Goal: Information Seeking & Learning: Learn about a topic

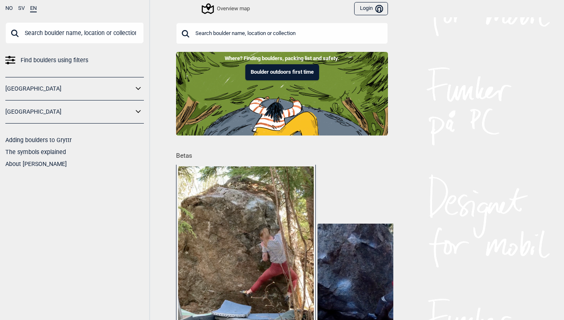
click at [75, 29] on input "text" at bounding box center [74, 32] width 139 height 21
type input "kaptein [PERSON_NAME]"
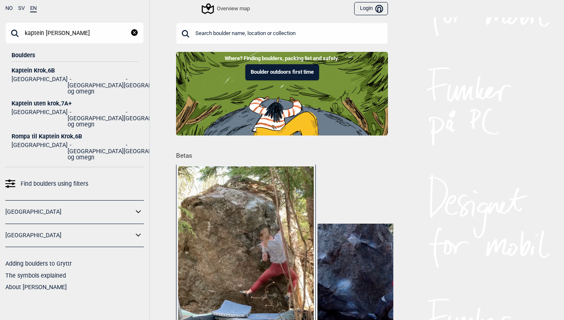
click at [45, 72] on div "Kaptein Krok , 6B" at bounding box center [75, 71] width 126 height 6
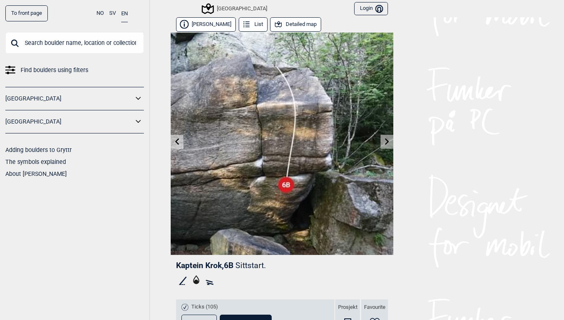
click at [384, 144] on icon at bounding box center [387, 141] width 7 height 7
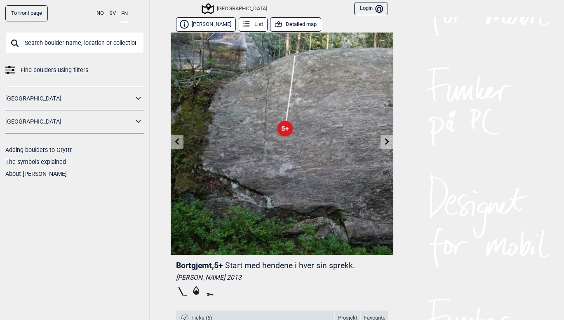
click at [174, 140] on icon at bounding box center [177, 141] width 7 height 7
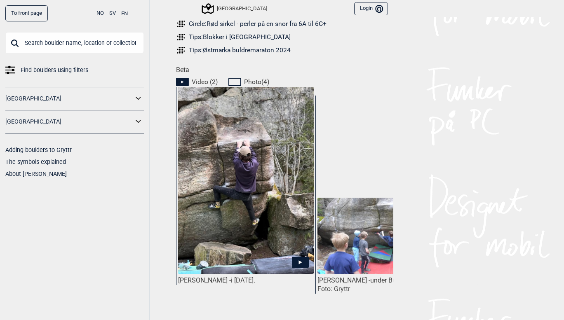
scroll to position [381, 0]
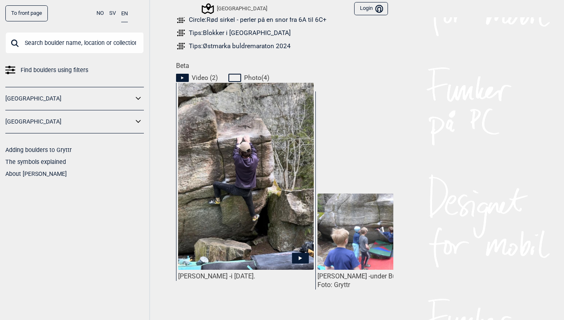
click at [240, 169] on img at bounding box center [246, 202] width 136 height 241
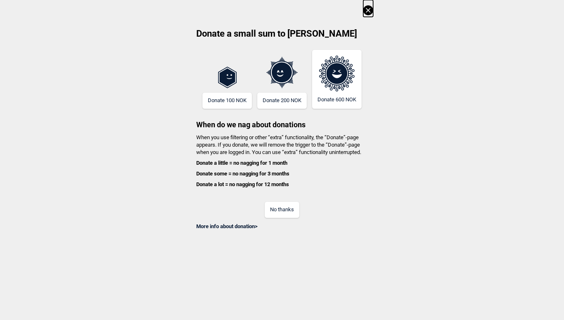
click at [369, 11] on icon at bounding box center [368, 10] width 10 height 10
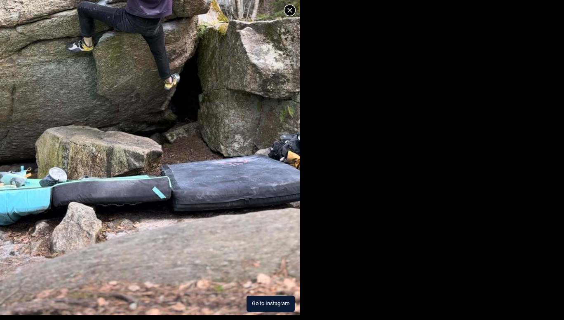
click at [266, 307] on button "Go to Instagram" at bounding box center [271, 304] width 48 height 16
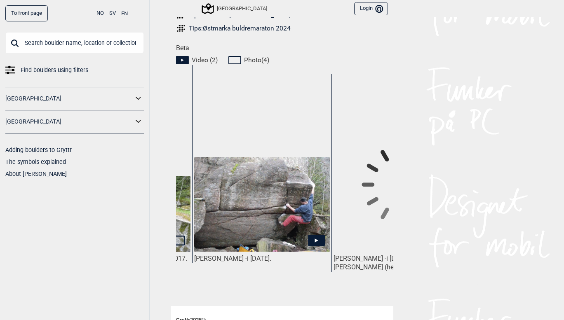
scroll to position [0, 263]
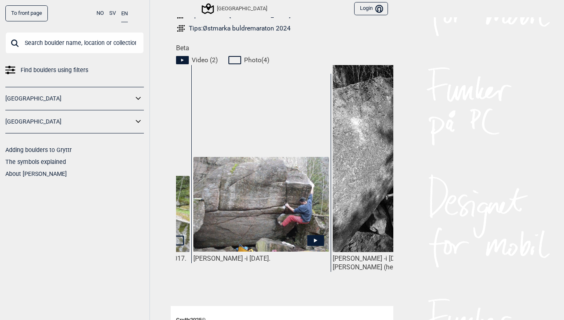
click at [280, 200] on img at bounding box center [261, 204] width 136 height 95
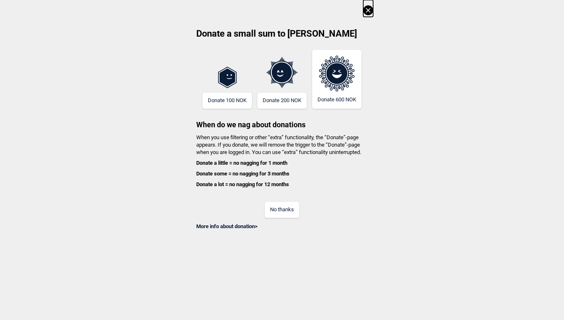
click at [369, 7] on icon at bounding box center [368, 10] width 10 height 10
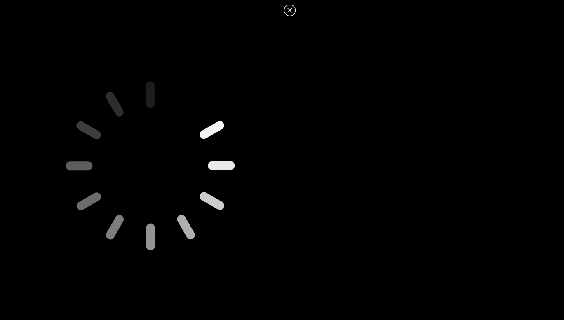
click at [286, 9] on icon at bounding box center [290, 10] width 10 height 10
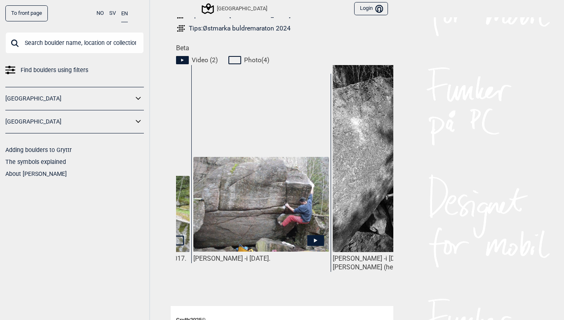
click at [309, 225] on img at bounding box center [261, 204] width 136 height 95
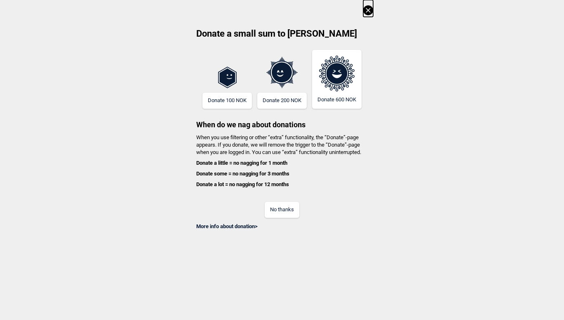
click at [373, 15] on div "Donate a small sum to Gryttr Donate 100 NOK Donate 200 NOK Donate 600 NOK When …" at bounding box center [282, 115] width 564 height 230
click at [371, 14] on icon at bounding box center [368, 10] width 10 height 10
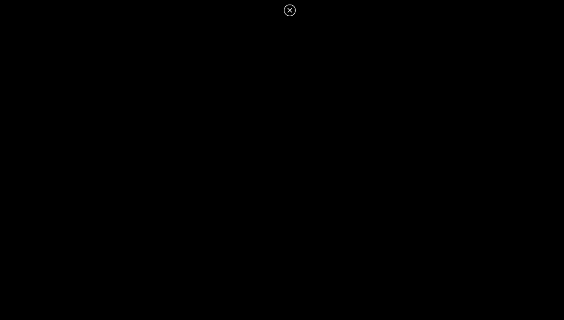
click at [291, 12] on icon at bounding box center [289, 10] width 5 height 5
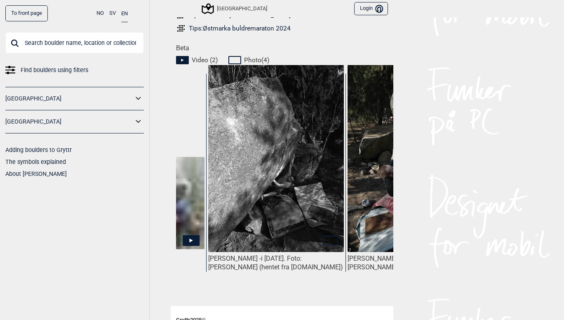
scroll to position [0, 388]
click at [301, 181] on img at bounding box center [277, 163] width 136 height 197
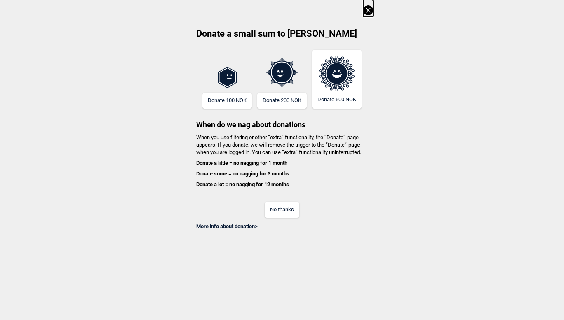
click at [370, 12] on icon at bounding box center [368, 10] width 5 height 5
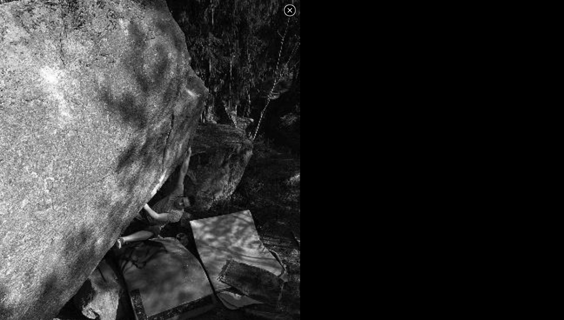
click at [291, 13] on icon at bounding box center [290, 10] width 10 height 10
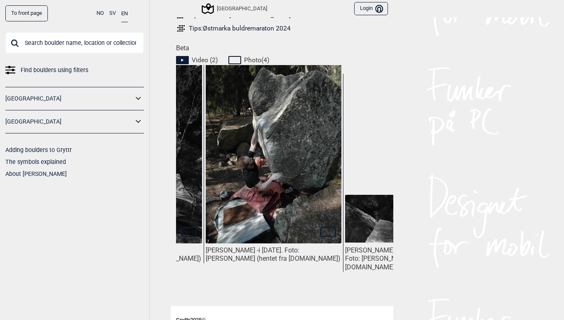
scroll to position [0, 529]
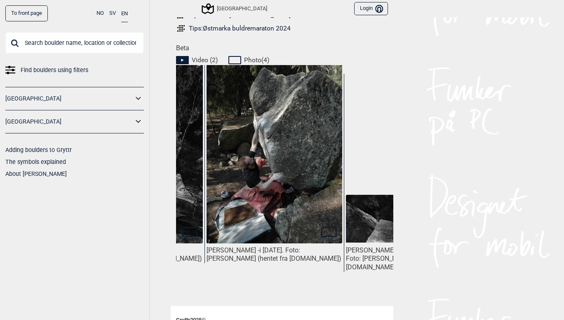
click at [282, 151] on img at bounding box center [275, 158] width 136 height 204
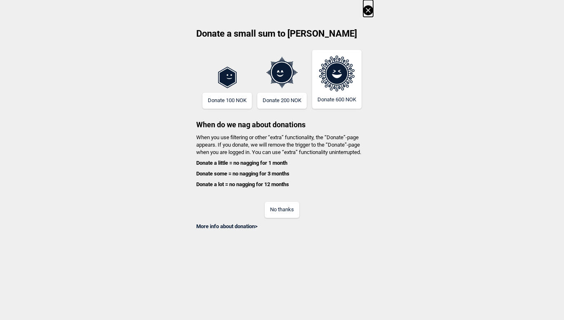
click at [371, 14] on icon at bounding box center [368, 10] width 10 height 10
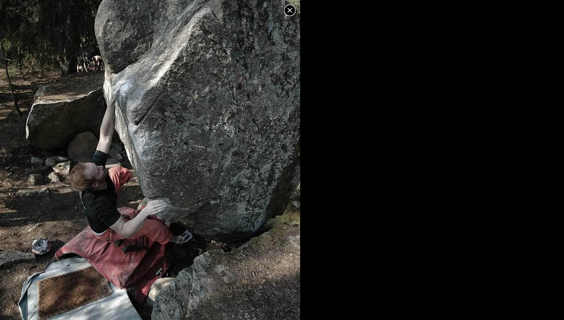
click at [289, 9] on icon at bounding box center [289, 10] width 5 height 5
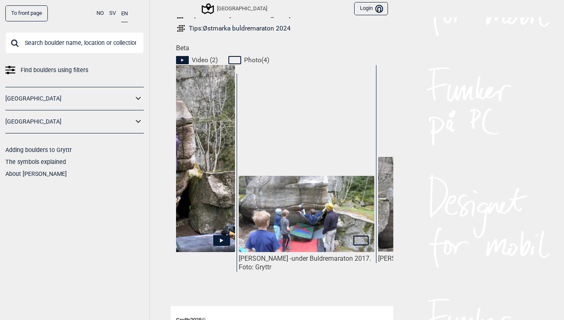
scroll to position [0, 78]
click at [279, 203] on img at bounding box center [307, 214] width 136 height 76
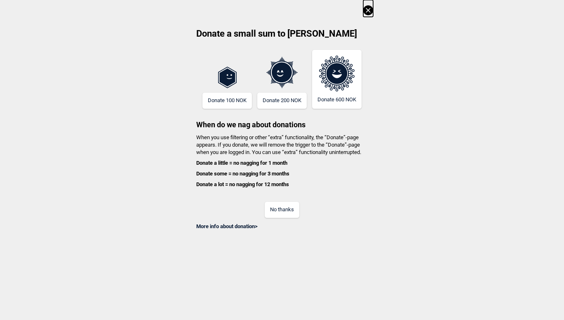
click at [368, 12] on icon at bounding box center [368, 10] width 10 height 10
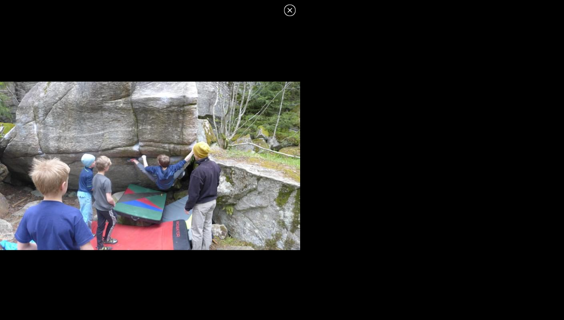
click at [291, 8] on icon at bounding box center [290, 10] width 10 height 10
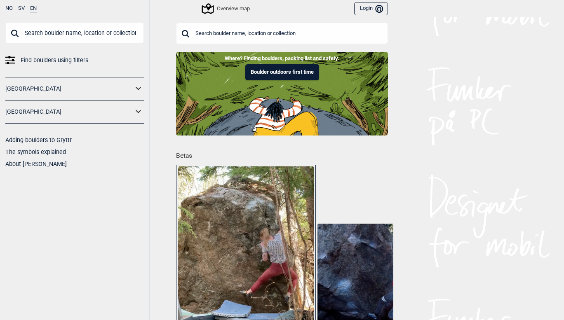
click at [81, 32] on input "text" at bounding box center [74, 32] width 139 height 21
click at [200, 35] on input "text" at bounding box center [282, 33] width 212 height 21
type input "k"
click at [109, 31] on input "text" at bounding box center [74, 32] width 139 height 21
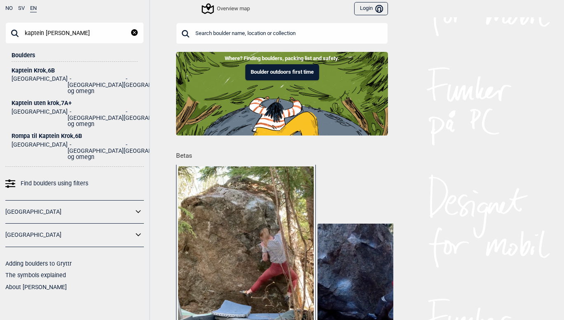
type input "kaptein [PERSON_NAME]"
click at [42, 100] on div "Kaptein uten krok , 7A+" at bounding box center [75, 103] width 126 height 6
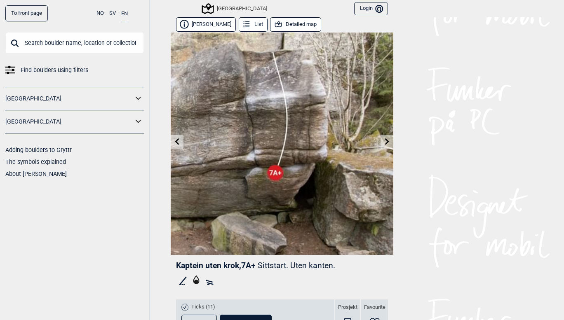
click at [316, 60] on img at bounding box center [282, 144] width 223 height 223
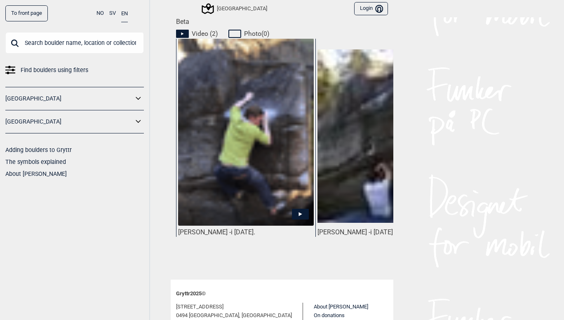
scroll to position [372, 0]
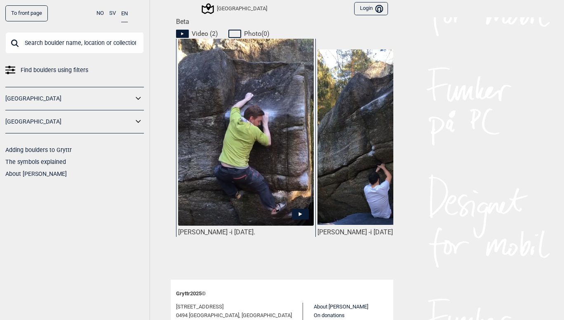
click at [298, 209] on icon at bounding box center [300, 214] width 17 height 11
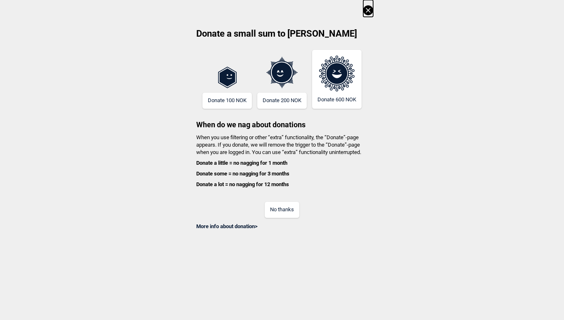
click at [364, 16] on button at bounding box center [368, 8] width 10 height 17
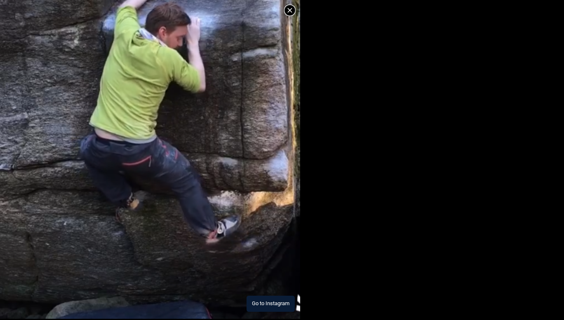
click at [279, 300] on button "Go to Instagram" at bounding box center [271, 304] width 48 height 16
